Goal: Find contact information: Find contact information

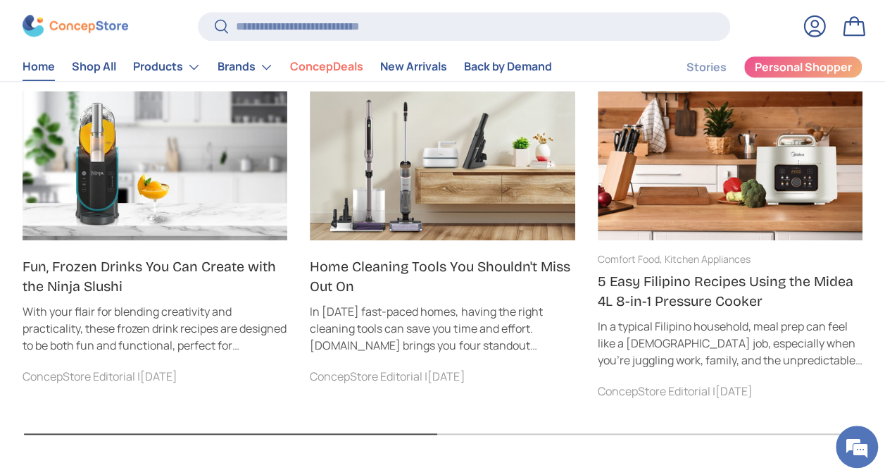
scroll to position [5775, 0]
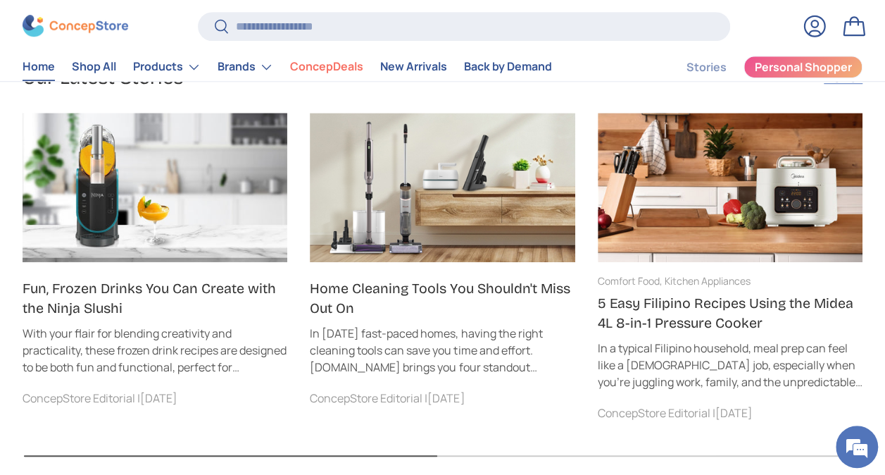
click at [817, 28] on link "Log in" at bounding box center [814, 26] width 31 height 31
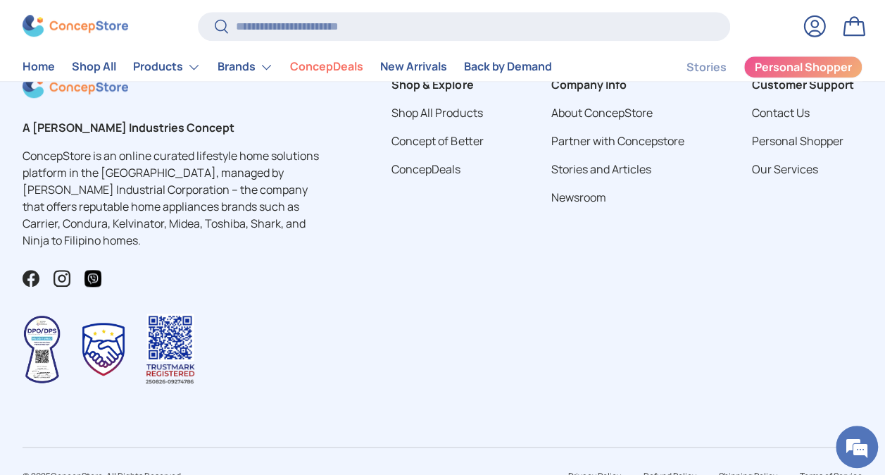
scroll to position [589, 0]
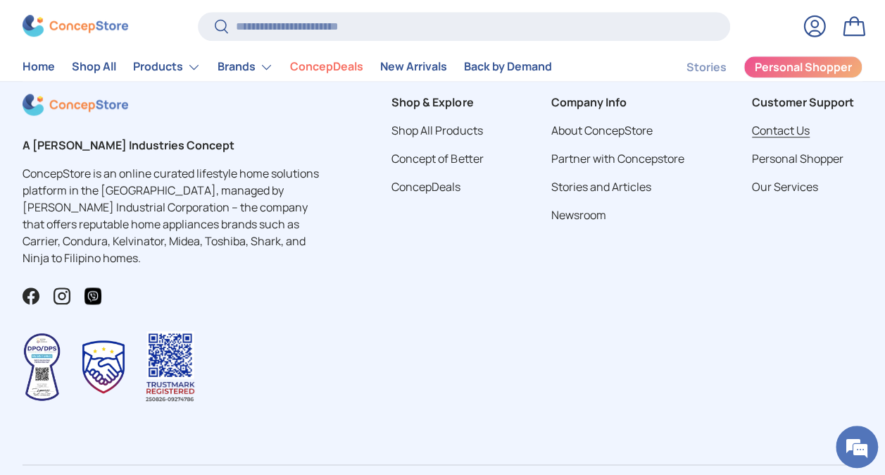
click at [774, 126] on link "Contact Us" at bounding box center [781, 130] width 58 height 15
